Goal: Check status: Check status

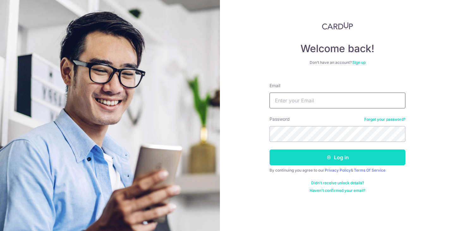
type input "[EMAIL_ADDRESS][DOMAIN_NAME]"
click at [308, 155] on button "Log in" at bounding box center [337, 157] width 136 height 16
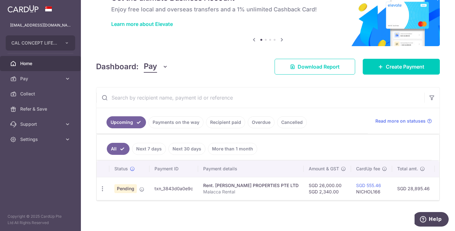
click at [180, 120] on link "Payments on the way" at bounding box center [175, 122] width 55 height 12
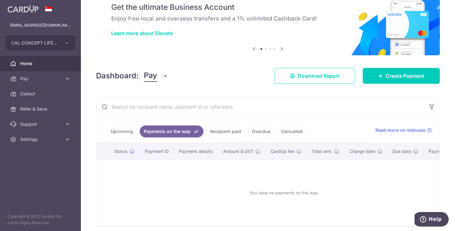
scroll to position [38, 0]
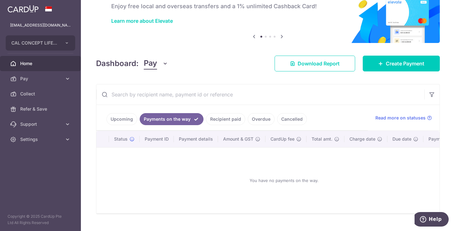
click at [120, 119] on link "Upcoming" at bounding box center [121, 119] width 31 height 12
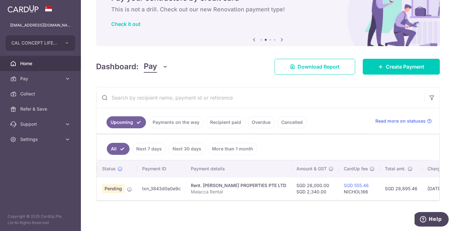
scroll to position [0, 12]
